Goal: Information Seeking & Learning: Check status

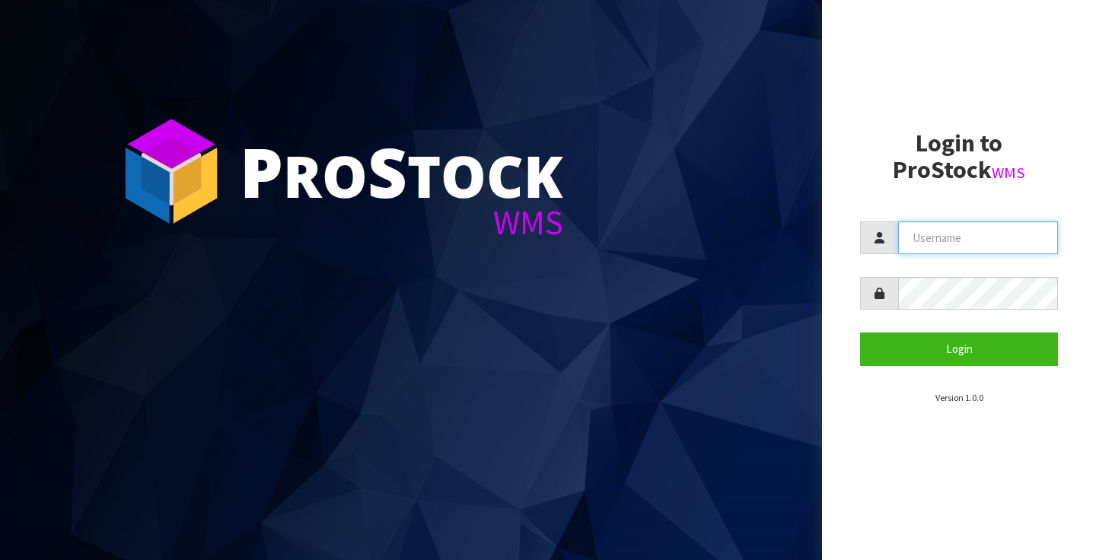
type input "[PERSON_NAME][EMAIL_ADDRESS][PERSON_NAME][DOMAIN_NAME]"
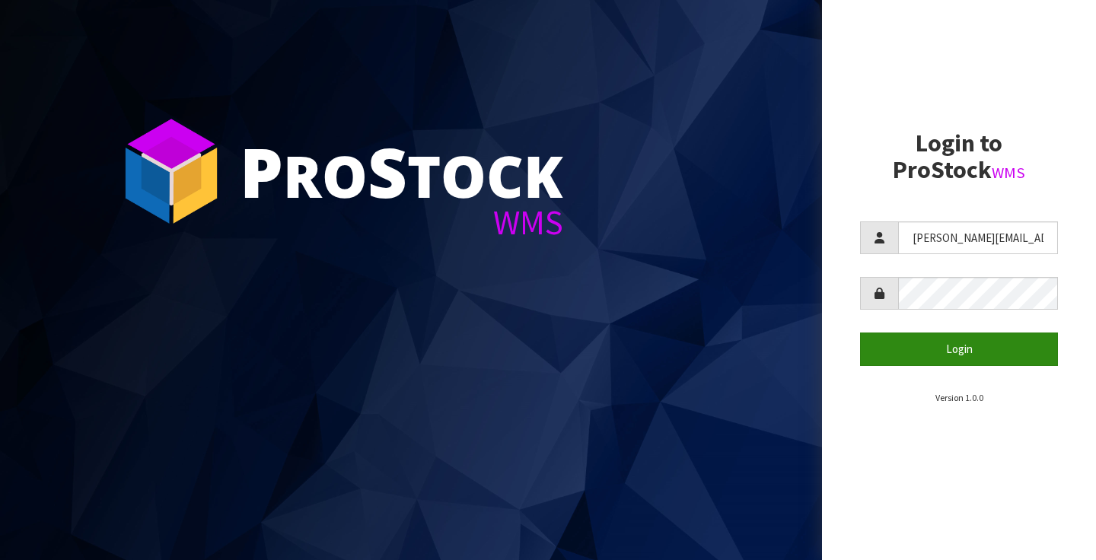
click at [954, 349] on button "Login" at bounding box center [959, 349] width 198 height 33
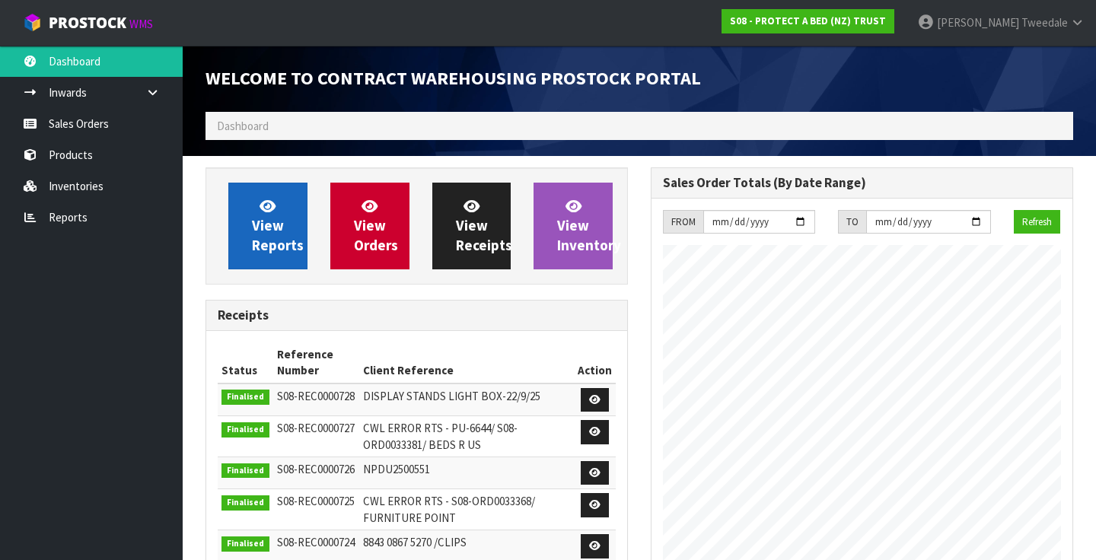
click at [253, 227] on span "View Reports" at bounding box center [278, 225] width 52 height 57
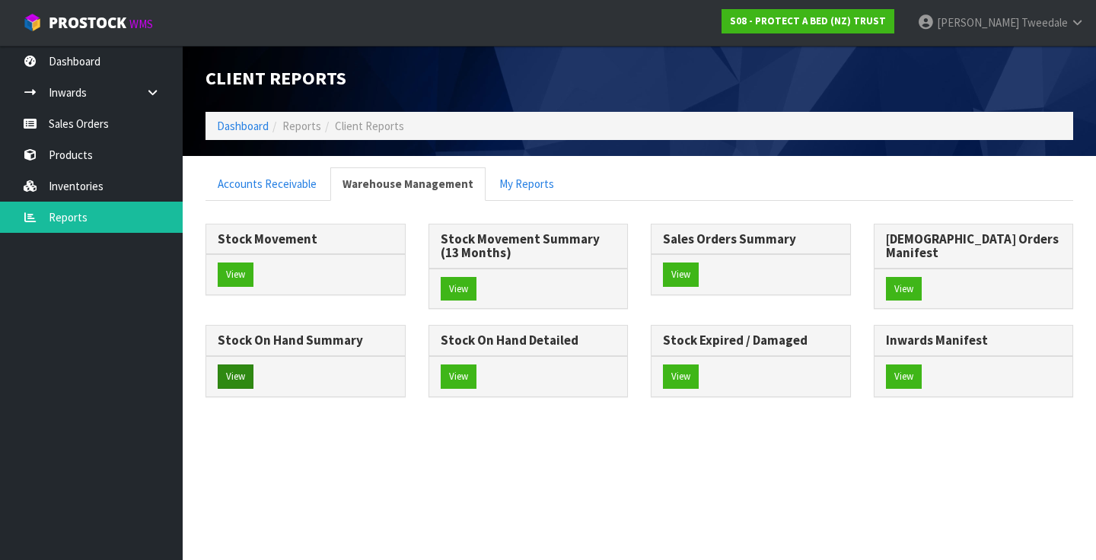
click at [253, 365] on button "View" at bounding box center [236, 377] width 36 height 24
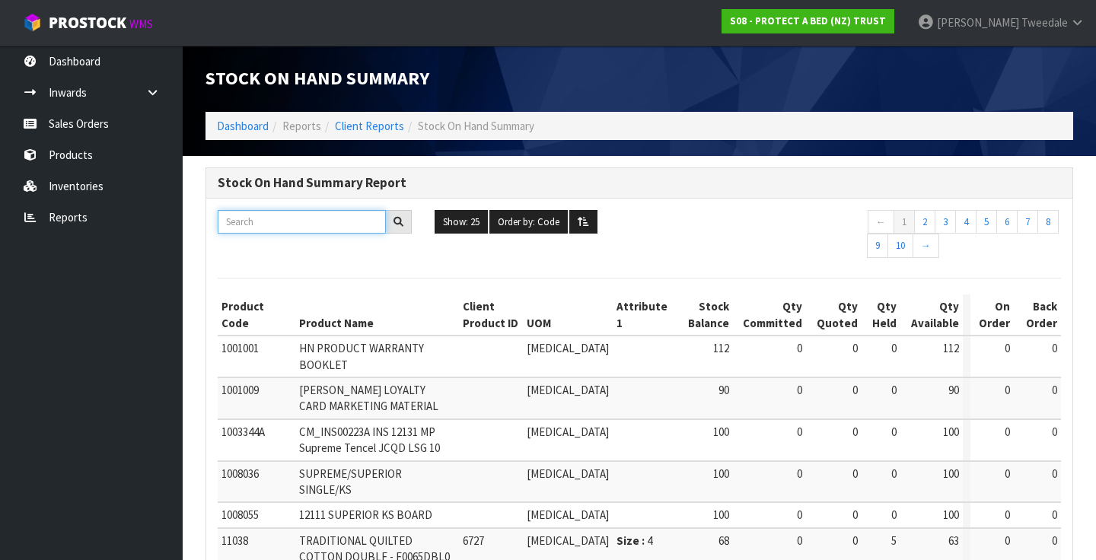
click at [288, 221] on input "text" at bounding box center [302, 222] width 168 height 24
paste input "F0526PLW0"
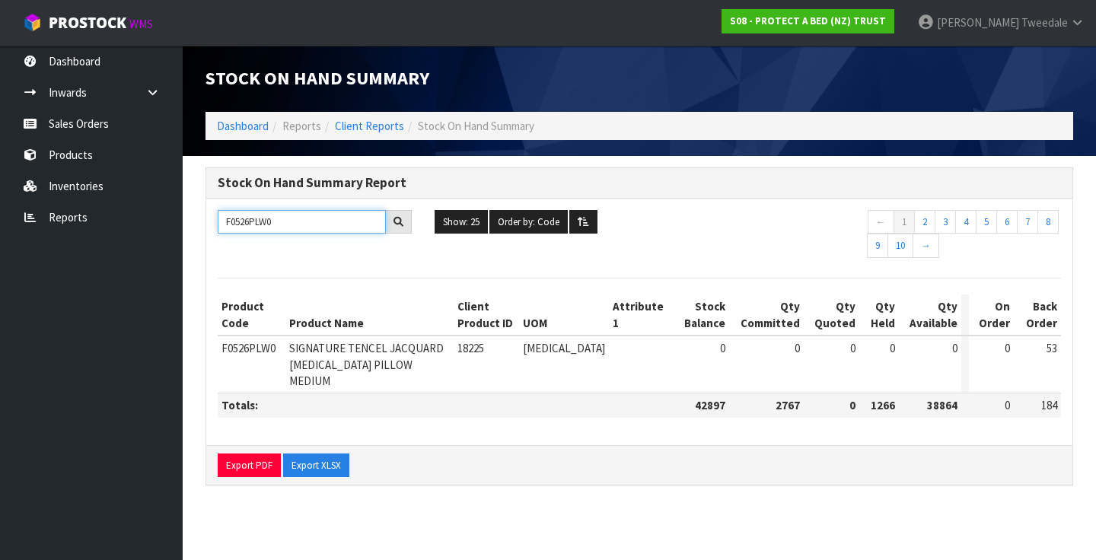
click at [251, 220] on input "F0526PLW0" at bounding box center [302, 222] width 168 height 24
type input "F0526PLW0"
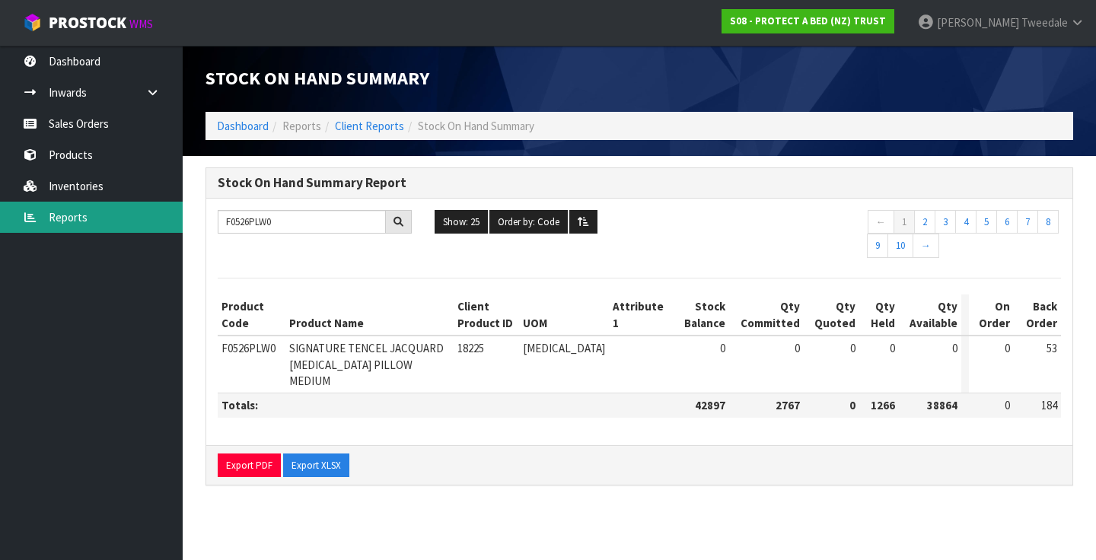
click at [69, 219] on link "Reports" at bounding box center [91, 217] width 183 height 31
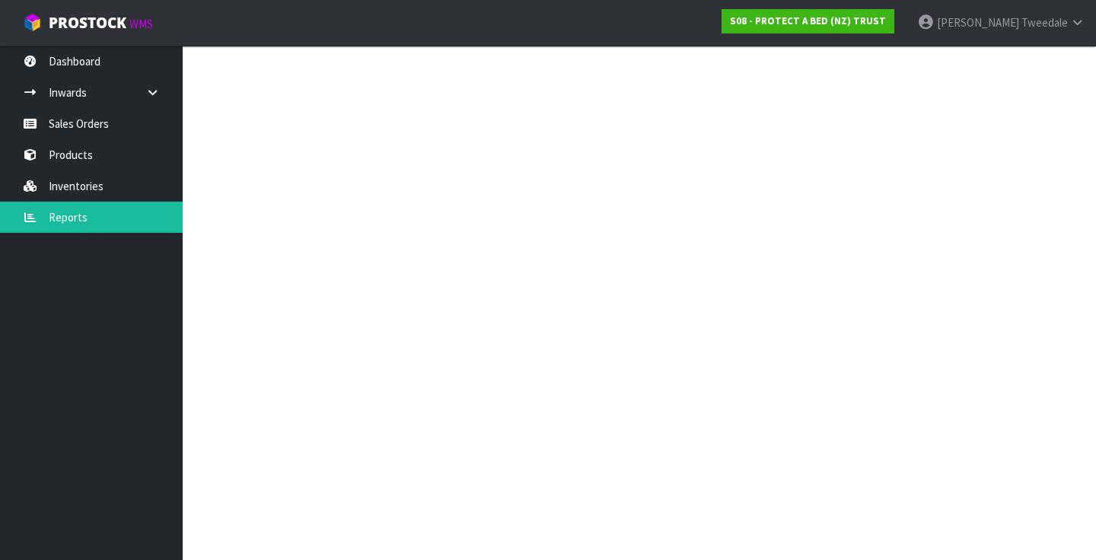
click at [100, 209] on div "Client Reports Dashboard Reports Client Reports Warehouse Management My Reports…" at bounding box center [548, 212] width 1096 height 425
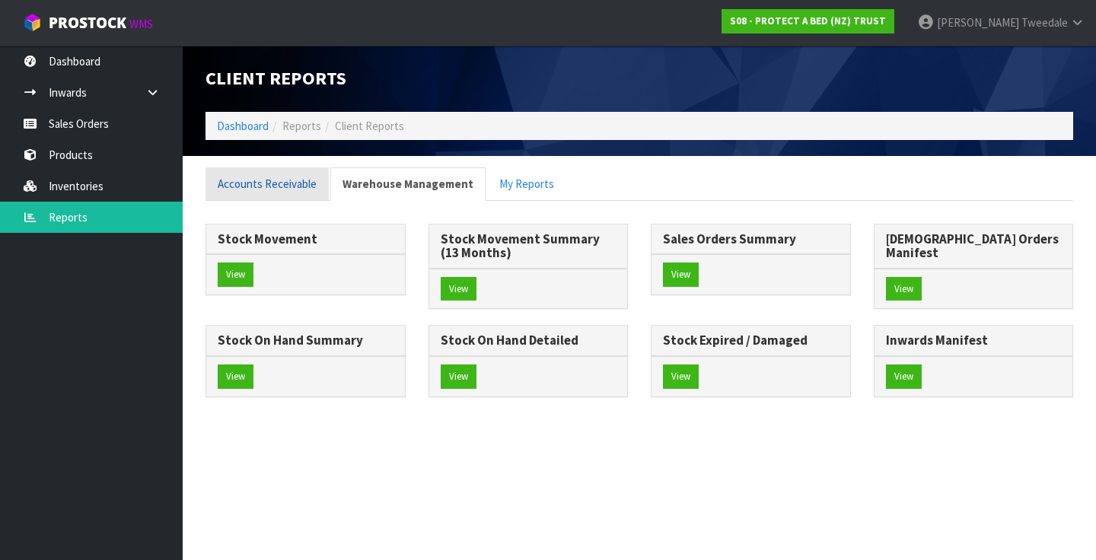
click at [285, 180] on link "Accounts Receivable" at bounding box center [266, 183] width 123 height 33
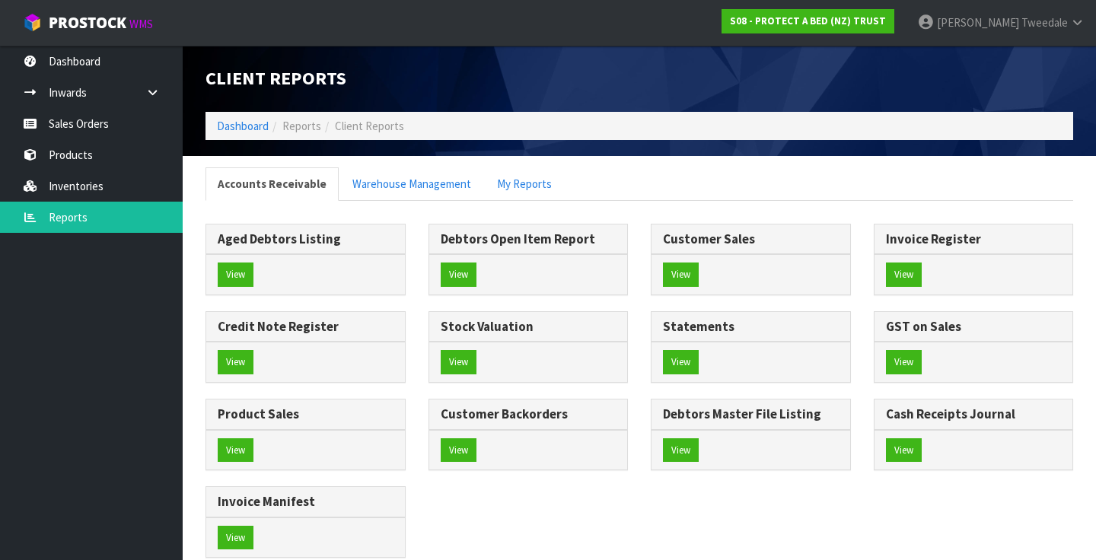
click at [687, 260] on div "View" at bounding box center [751, 274] width 199 height 40
click at [680, 274] on button "View" at bounding box center [681, 275] width 36 height 24
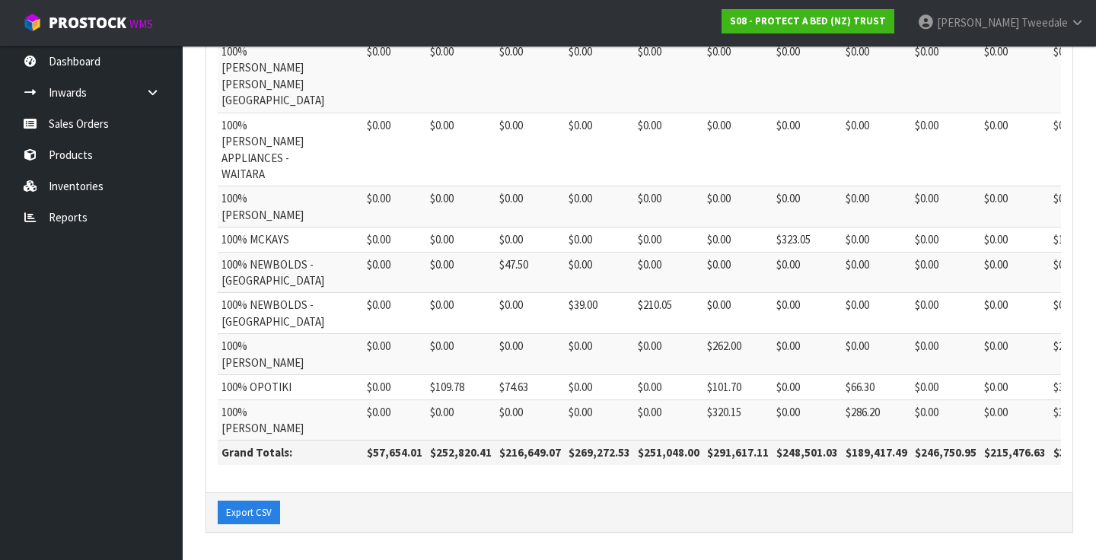
scroll to position [1075, 0]
click at [71, 216] on link "Reports" at bounding box center [91, 217] width 183 height 31
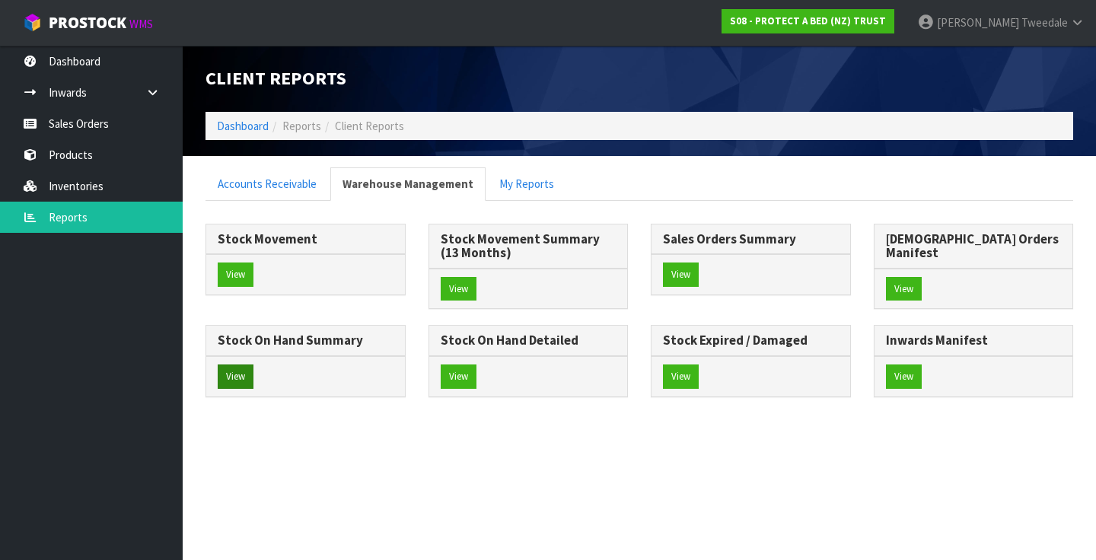
click at [253, 365] on button "View" at bounding box center [236, 377] width 36 height 24
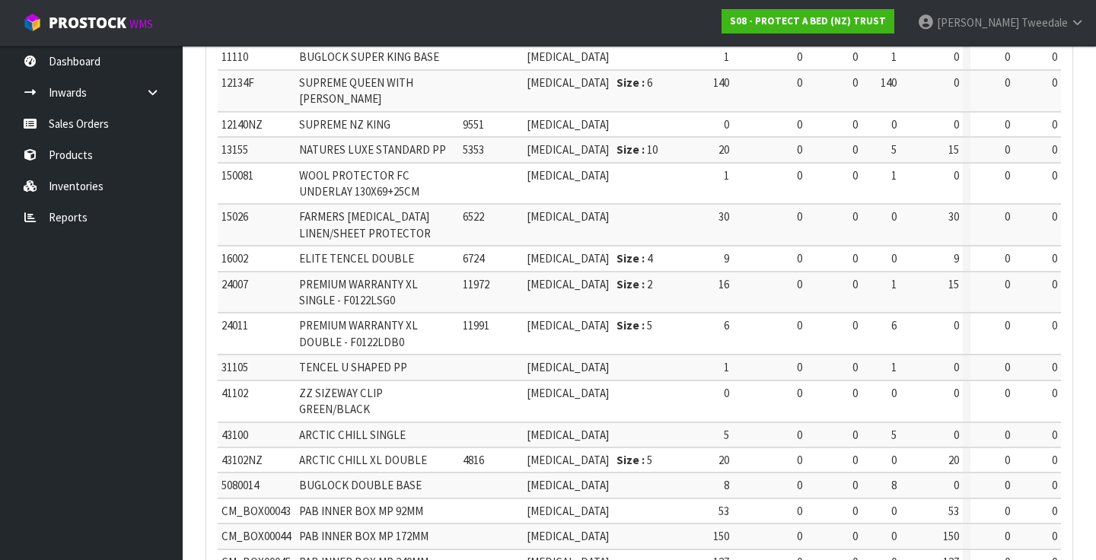
scroll to position [607, 0]
click at [64, 220] on link "Reports" at bounding box center [91, 217] width 183 height 31
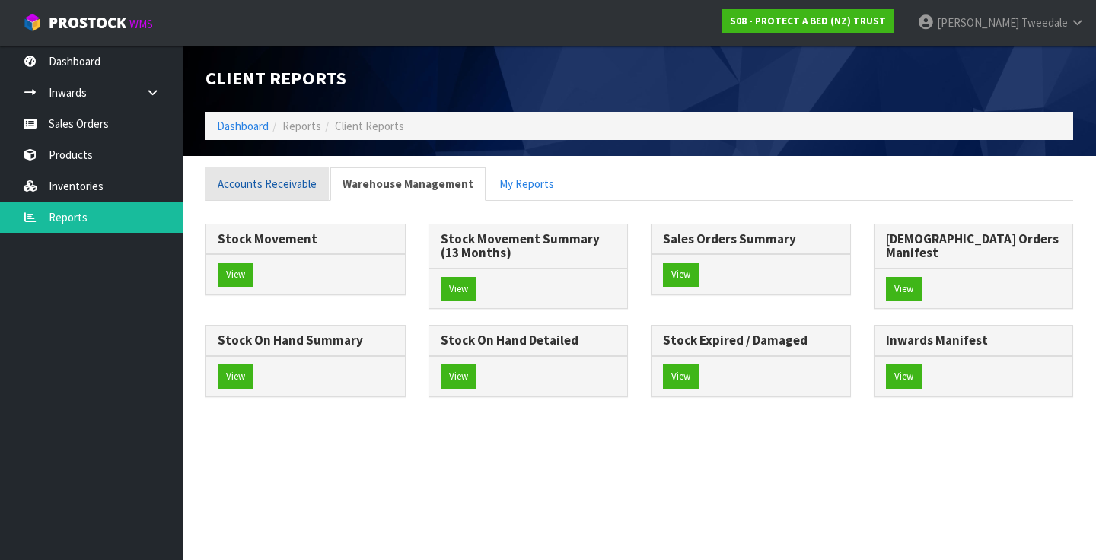
click at [253, 184] on link "Accounts Receivable" at bounding box center [266, 183] width 123 height 33
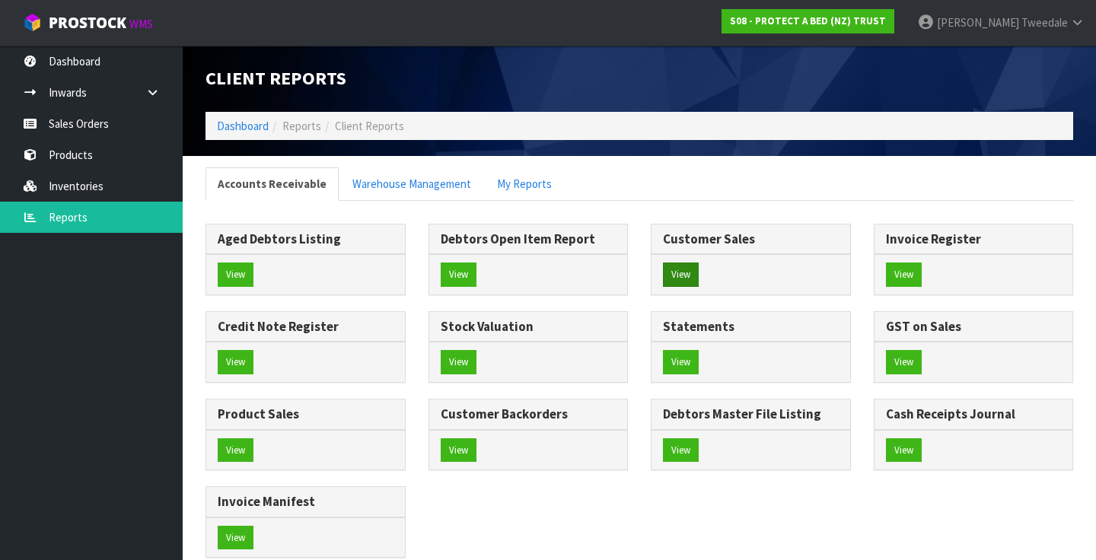
click at [684, 269] on button "View" at bounding box center [681, 275] width 36 height 24
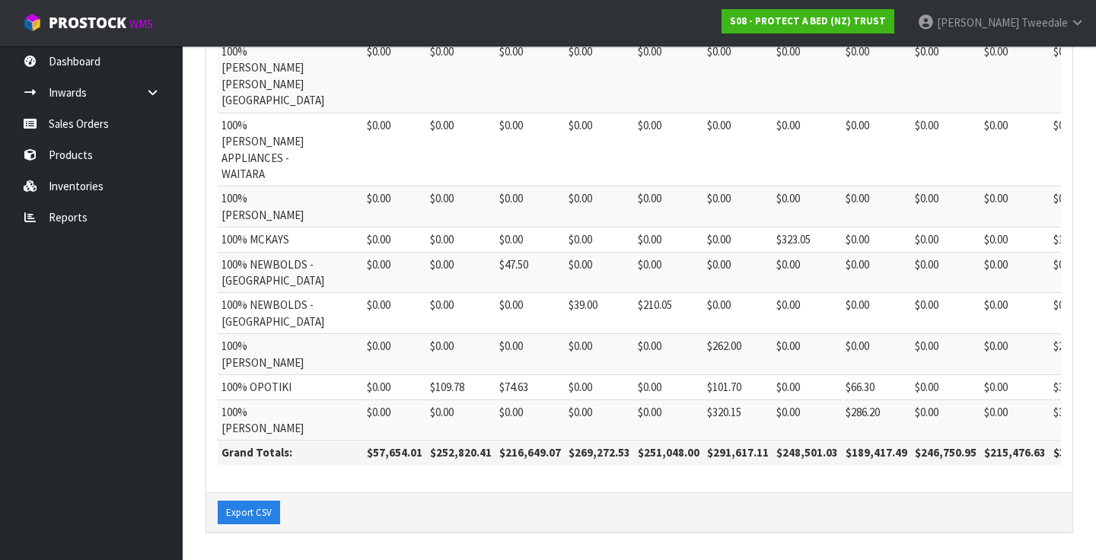
scroll to position [1075, 0]
click at [1080, 21] on icon at bounding box center [1077, 22] width 14 height 11
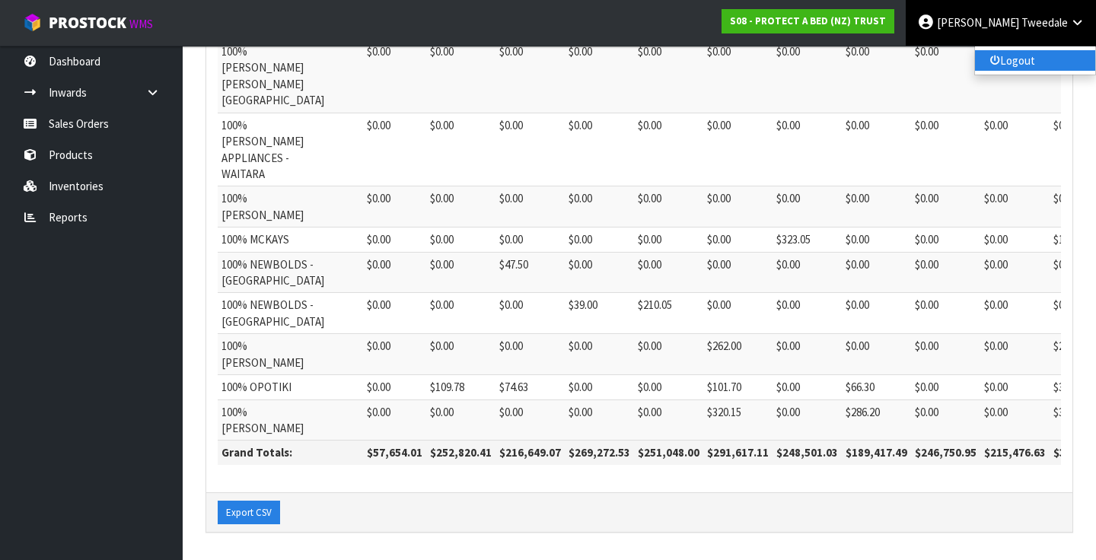
click at [1010, 65] on link "Logout" at bounding box center [1035, 60] width 120 height 21
